Goal: Task Accomplishment & Management: Manage account settings

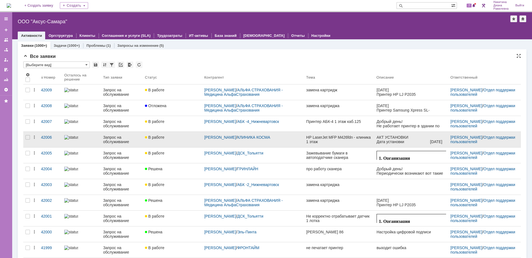
click at [118, 138] on div "Запрос на обслуживание" at bounding box center [121, 139] width 37 height 9
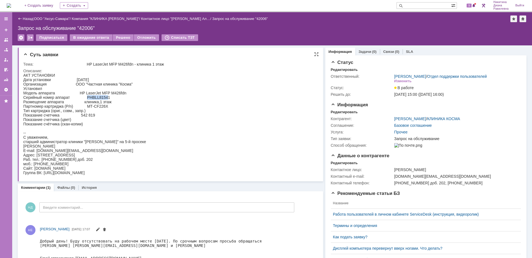
drag, startPoint x: 87, startPoint y: 97, endPoint x: 109, endPoint y: 98, distance: 21.9
click at [109, 98] on div "АКТ УСТАНОВКИ Дата установки 25.09.2025 Организация ООО "Частная клиника "Косма…" at bounding box center [84, 124] width 123 height 102
drag, startPoint x: 132, startPoint y: 108, endPoint x: 121, endPoint y: 104, distance: 11.8
click at [133, 108] on html "АКТ УСТАНОВКИ Дата установки 25.09.2025 Организация ООО "Частная клиника "Косма…" at bounding box center [168, 124] width 290 height 102
drag, startPoint x: 87, startPoint y: 98, endPoint x: 109, endPoint y: 97, distance: 22.5
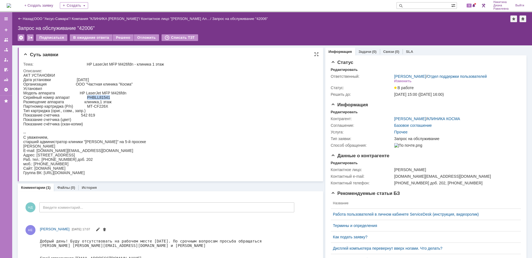
click at [109, 97] on div "АКТ УСТАНОВКИ Дата установки 25.09.2025 Организация ООО "Частная клиника "Косма…" at bounding box center [84, 124] width 123 height 102
copy div "PHBLL81541"
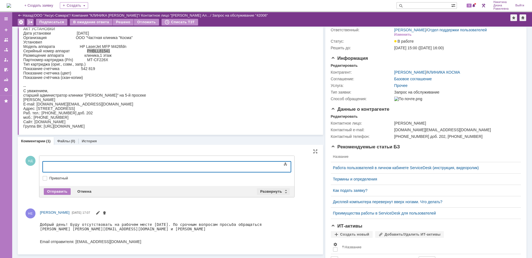
click at [286, 192] on div "Развернуть" at bounding box center [273, 191] width 33 height 7
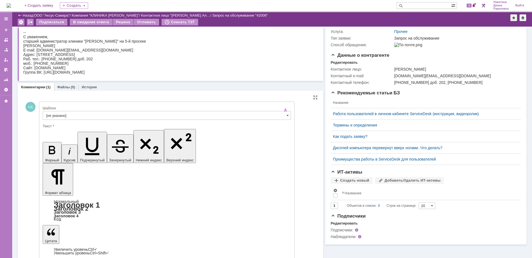
scroll to position [110, 0]
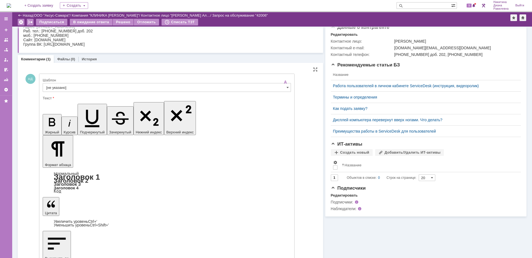
click at [76, 88] on input "[не указано]" at bounding box center [167, 87] width 248 height 9
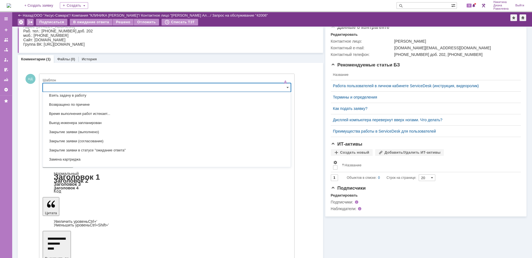
scroll to position [246, 0]
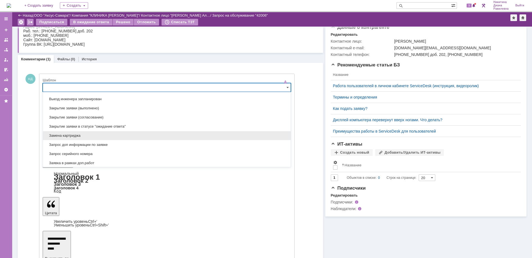
click at [108, 135] on span "Замена картриджа" at bounding box center [166, 136] width 241 height 4
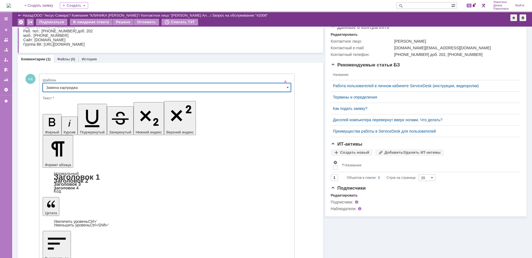
type input "Замена картриджа"
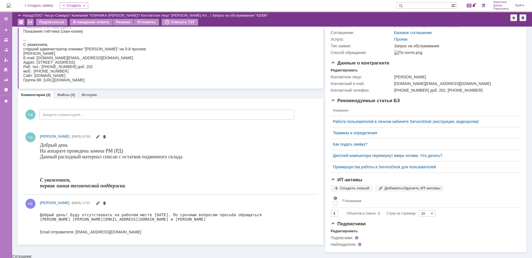
scroll to position [0, 0]
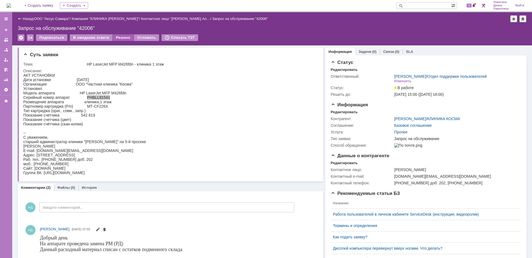
click at [119, 38] on div "Решено" at bounding box center [123, 37] width 21 height 7
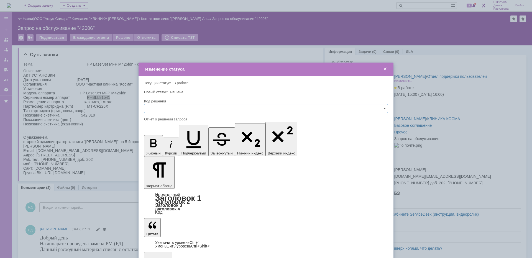
click at [183, 108] on input "text" at bounding box center [266, 108] width 244 height 9
click at [166, 144] on div "Решено" at bounding box center [265, 146] width 243 height 9
type input "Решено"
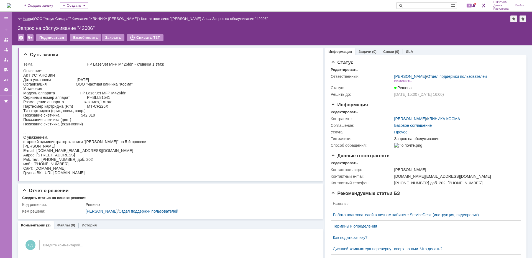
click at [26, 18] on link "Назад" at bounding box center [28, 19] width 10 height 4
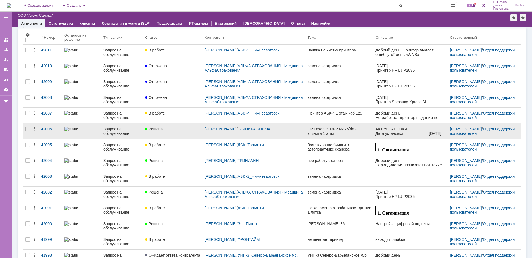
click at [132, 128] on div "Запрос на обслуживание" at bounding box center [121, 131] width 37 height 9
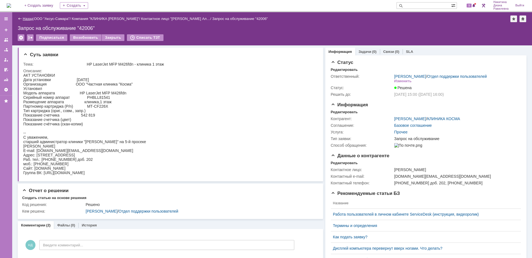
click at [29, 18] on link "Назад" at bounding box center [28, 19] width 10 height 4
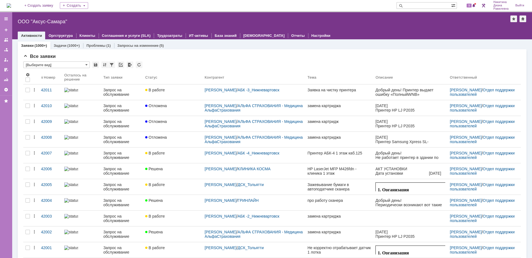
click at [413, 4] on input "text" at bounding box center [424, 5] width 55 height 7
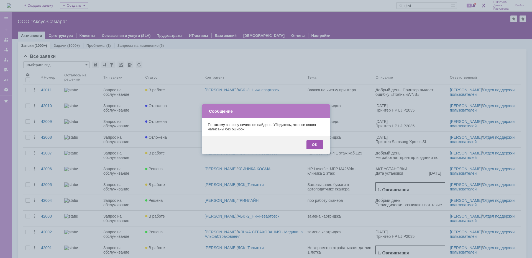
click at [317, 145] on div "OK" at bounding box center [315, 145] width 17 height 9
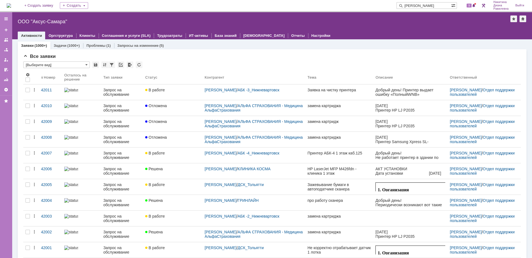
type input "косма"
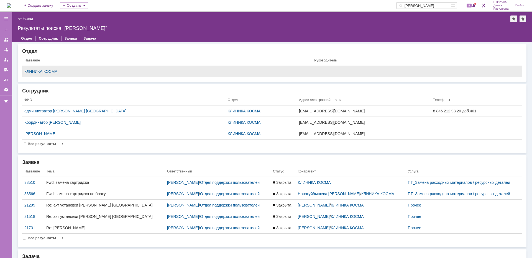
click at [39, 70] on div "КЛИНИКА КОСМА" at bounding box center [166, 71] width 285 height 4
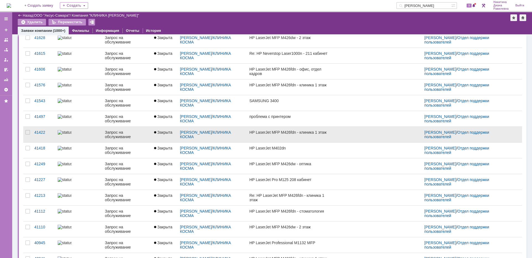
click at [75, 134] on div at bounding box center [79, 132] width 43 height 4
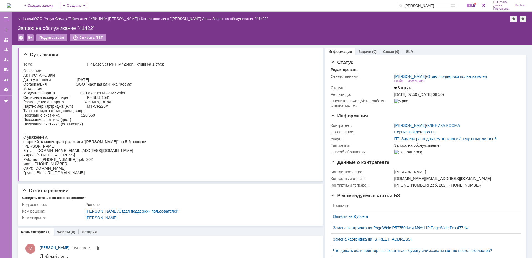
click at [30, 18] on link "Назад" at bounding box center [28, 19] width 10 height 4
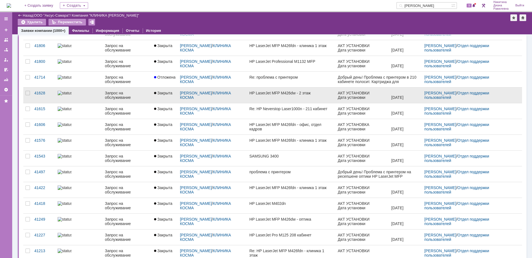
click at [85, 95] on div at bounding box center [79, 93] width 43 height 4
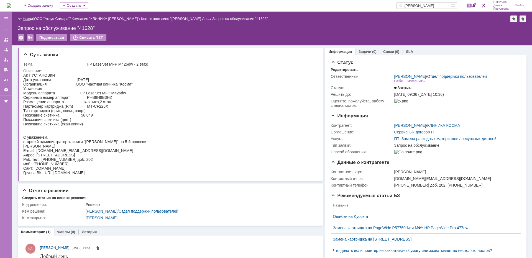
click at [28, 17] on link "Назад" at bounding box center [28, 19] width 10 height 4
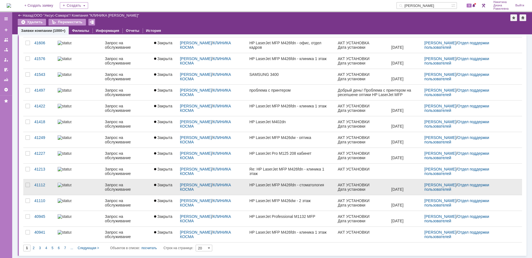
click at [114, 188] on div "Запрос на обслуживание" at bounding box center [127, 187] width 45 height 9
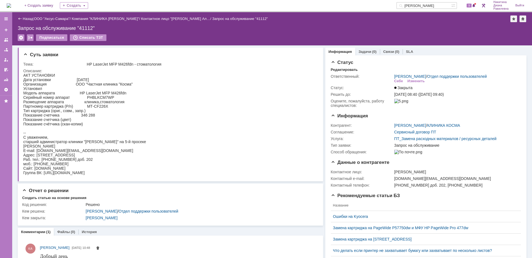
click at [28, 20] on link "Назад" at bounding box center [28, 19] width 10 height 4
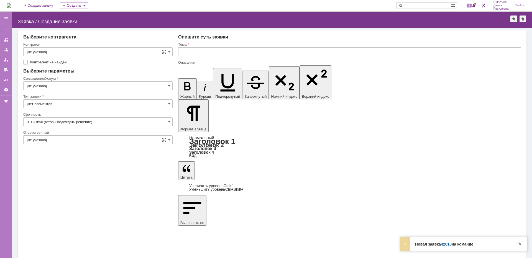
click at [11, 5] on img at bounding box center [9, 5] width 4 height 4
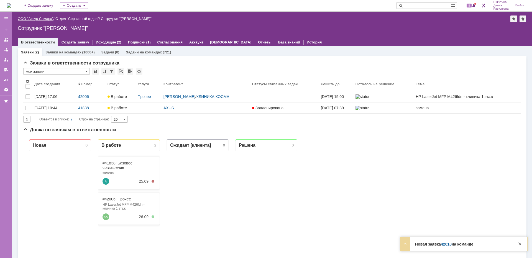
click at [41, 19] on link "ООО "Аксус-Самара"" at bounding box center [36, 19] width 36 height 4
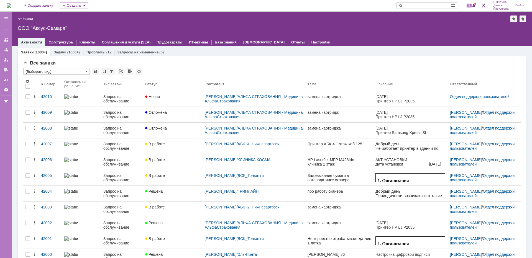
click at [419, 5] on input "text" at bounding box center [424, 5] width 55 height 7
type input "косма"
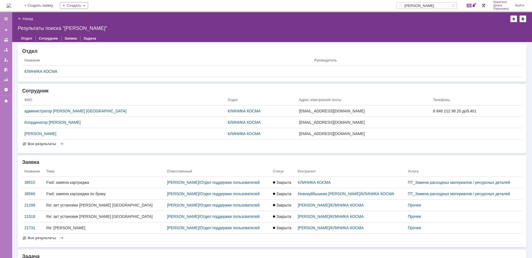
click at [52, 72] on div "КЛИНИКА КОСМА" at bounding box center [166, 71] width 285 height 4
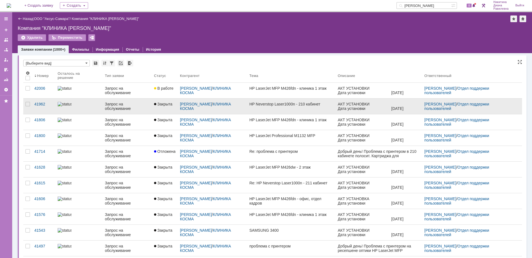
click at [107, 104] on div "Запрос на обслуживание" at bounding box center [127, 106] width 45 height 9
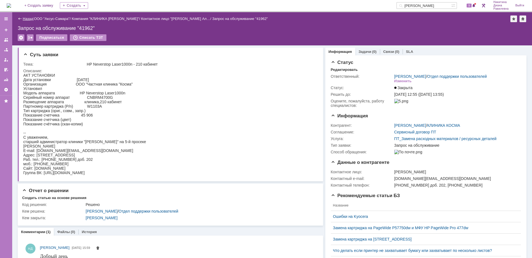
click at [25, 18] on link "Назад" at bounding box center [28, 19] width 10 height 4
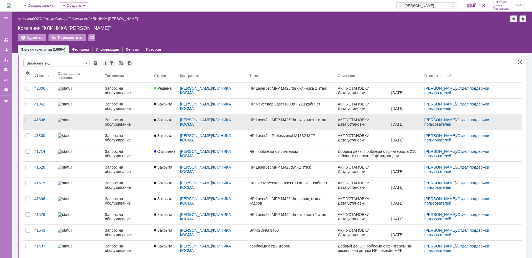
click at [107, 124] on div "Запрос на обслуживание" at bounding box center [127, 122] width 45 height 9
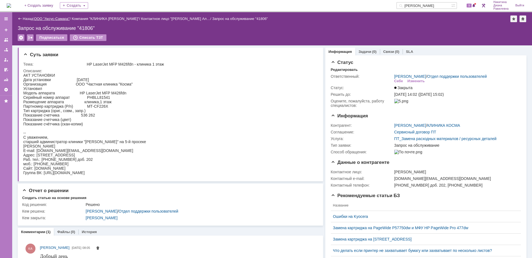
click at [59, 20] on link "ООО "Аксус-Самара"" at bounding box center [52, 19] width 36 height 4
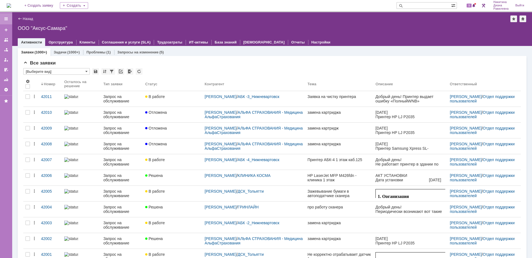
click at [8, 18] on div at bounding box center [6, 19] width 4 height 4
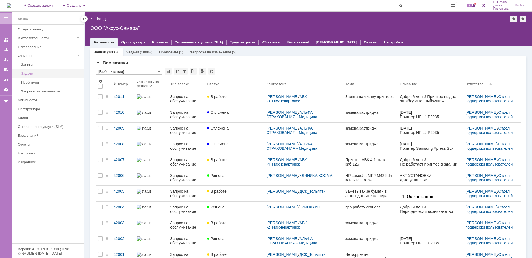
click at [37, 72] on div "Задачи" at bounding box center [51, 74] width 60 height 4
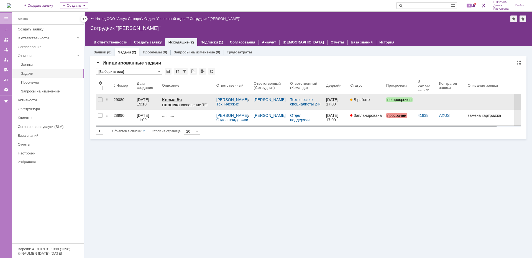
click at [128, 100] on div "29080" at bounding box center [123, 100] width 19 height 4
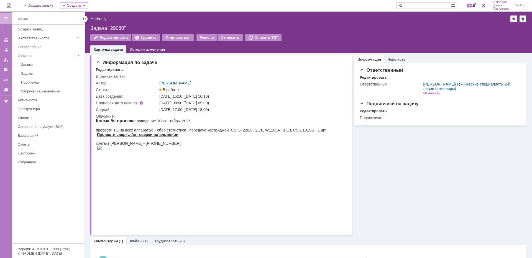
click at [92, 17] on div "Назад" at bounding box center [97, 19] width 15 height 4
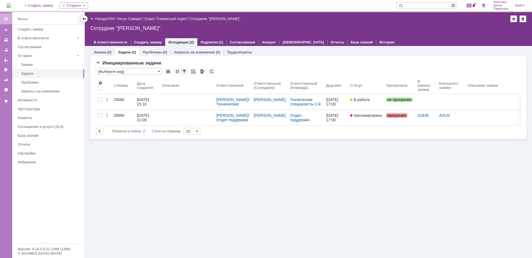
click at [85, 19] on div at bounding box center [84, 19] width 4 height 4
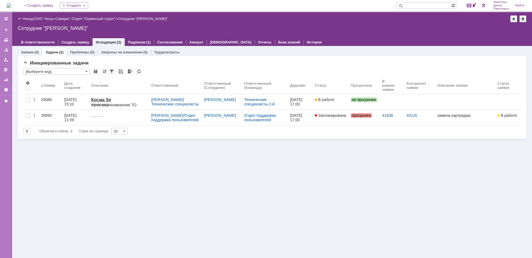
click at [416, 7] on input "text" at bounding box center [424, 5] width 55 height 7
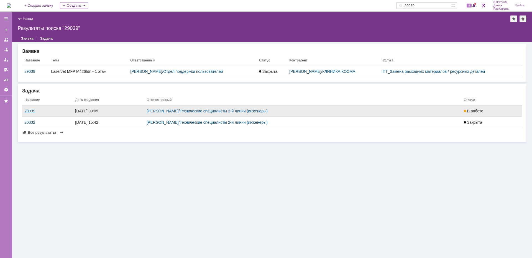
click at [28, 110] on div "29039" at bounding box center [47, 111] width 46 height 4
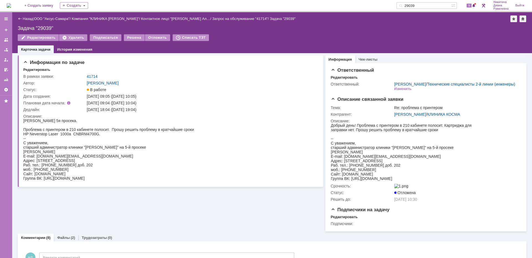
click at [426, 6] on input "29039" at bounding box center [424, 5] width 55 height 7
type input "29098"
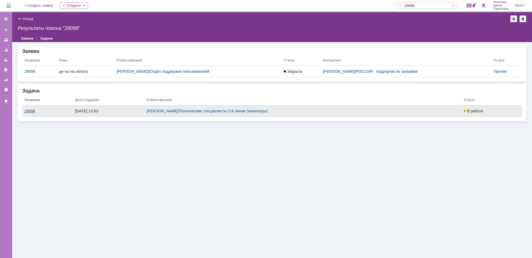
click at [33, 111] on div "29098" at bounding box center [47, 111] width 46 height 4
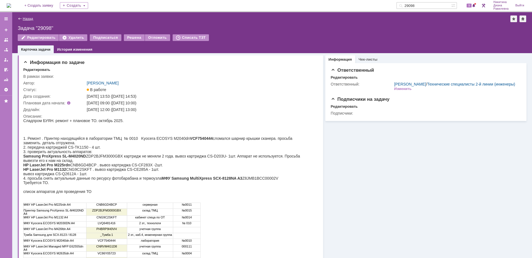
click at [31, 19] on link "Назад" at bounding box center [28, 19] width 10 height 4
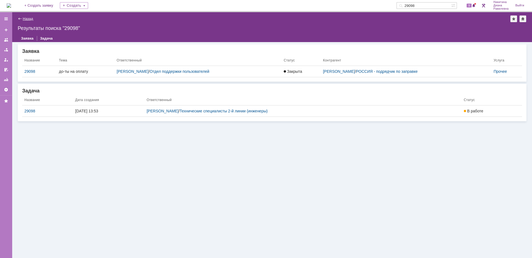
click at [26, 19] on link "Назад" at bounding box center [28, 19] width 10 height 4
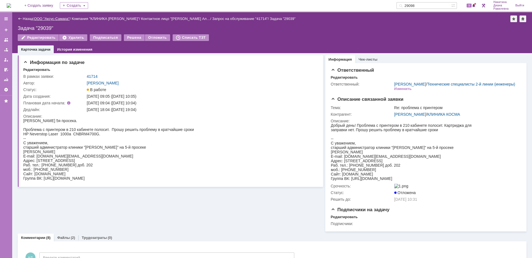
click at [55, 19] on link "ООО "Аксус-Самара"" at bounding box center [52, 19] width 36 height 4
